Goal: Find specific page/section: Find specific page/section

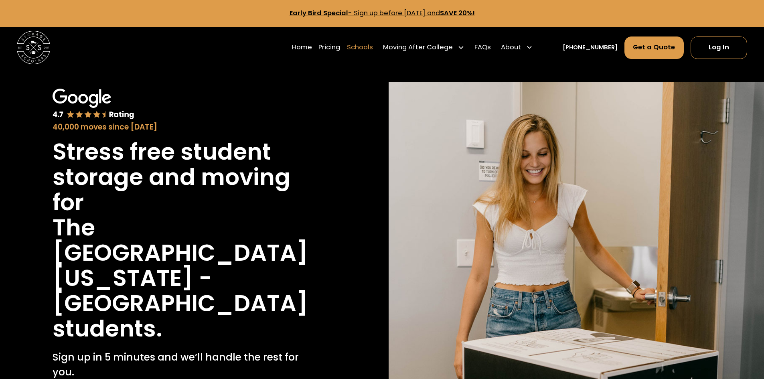
click at [371, 49] on link "Schools" at bounding box center [360, 47] width 26 height 23
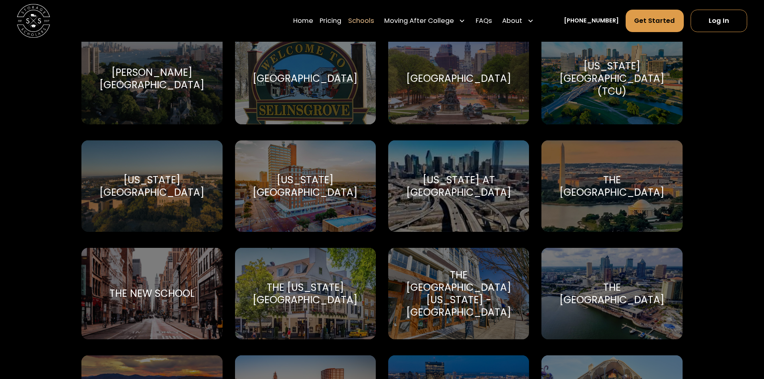
scroll to position [3410, 0]
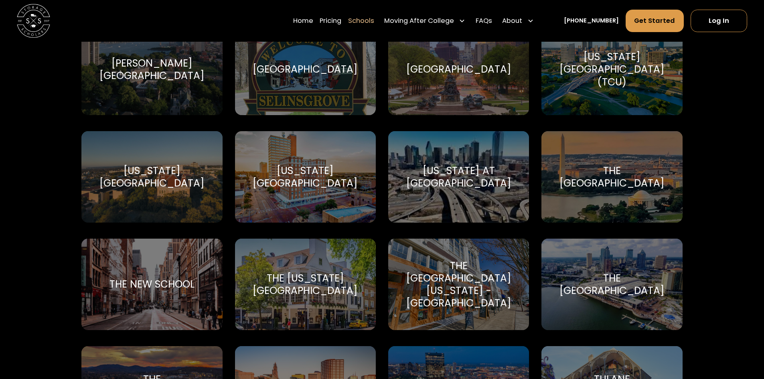
click at [488, 274] on div "The [GEOGRAPHIC_DATA][US_STATE] - [GEOGRAPHIC_DATA]" at bounding box center [458, 285] width 121 height 50
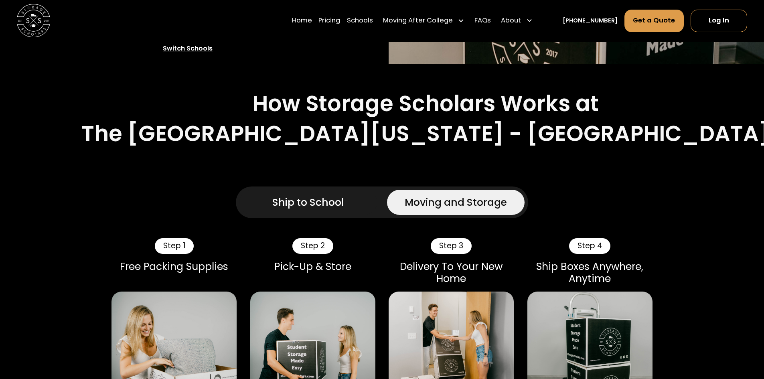
scroll to position [481, 0]
